Goal: Book appointment/travel/reservation

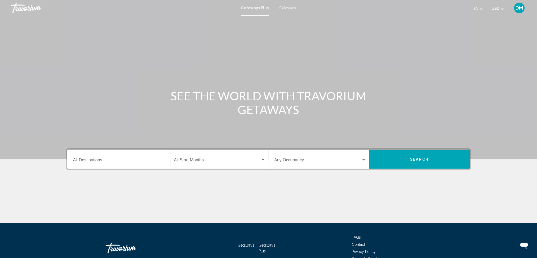
click at [92, 156] on div "Destination All Destinations" at bounding box center [119, 159] width 92 height 17
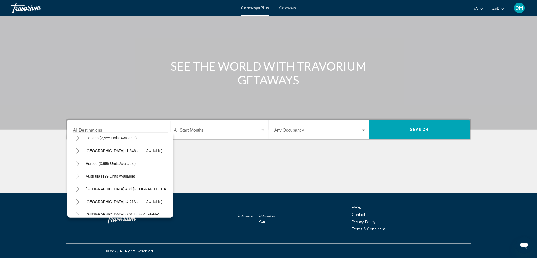
scroll to position [42, 0]
click at [79, 162] on button "Toggle Europe (3,695 units available)" at bounding box center [78, 162] width 11 height 11
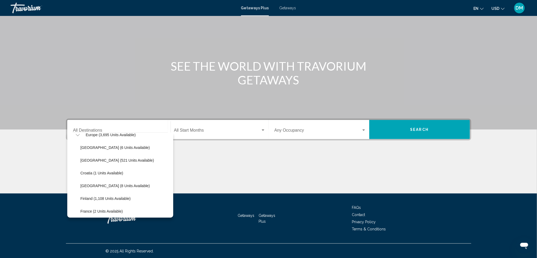
scroll to position [56, 0]
click at [291, 10] on span "Getaways" at bounding box center [288, 8] width 17 height 4
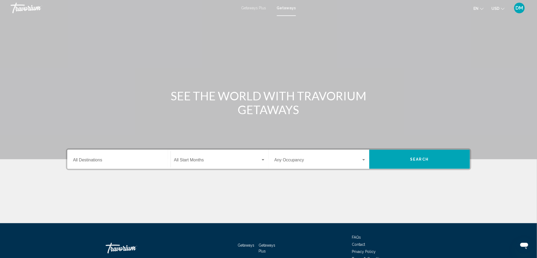
click at [135, 154] on div "Destination All Destinations" at bounding box center [119, 159] width 92 height 17
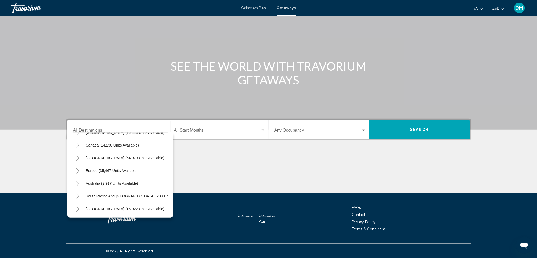
scroll to position [42, 0]
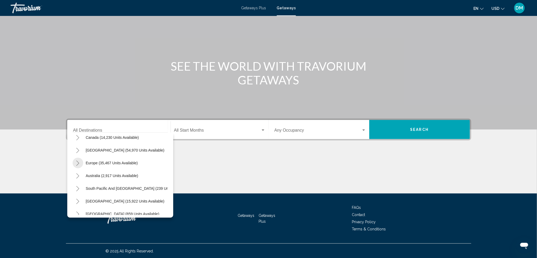
click at [78, 163] on icon "Toggle Europe (35,467 units available)" at bounding box center [78, 162] width 4 height 5
